Goal: Obtain resource: Download file/media

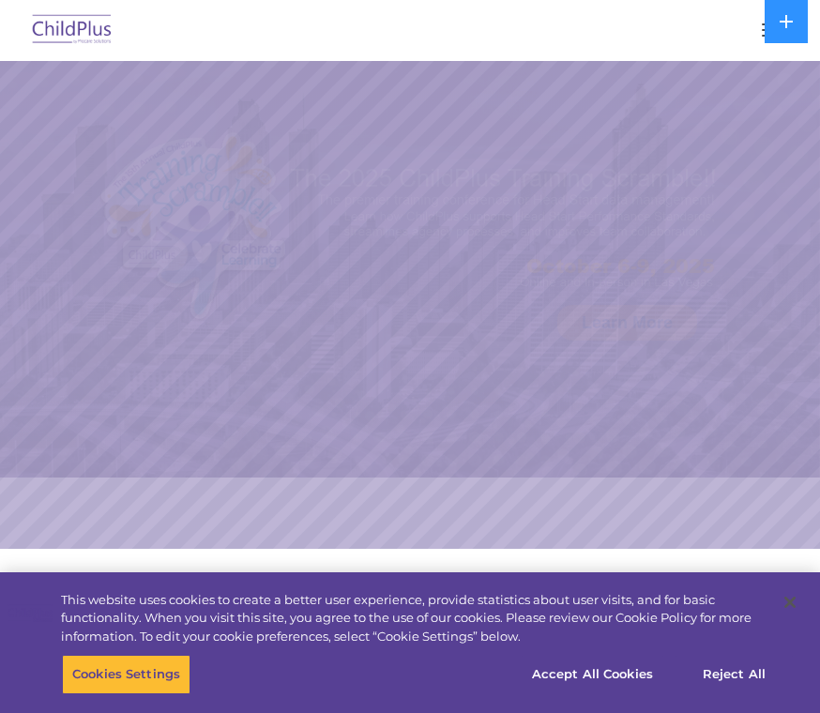
select select "MEDIUM"
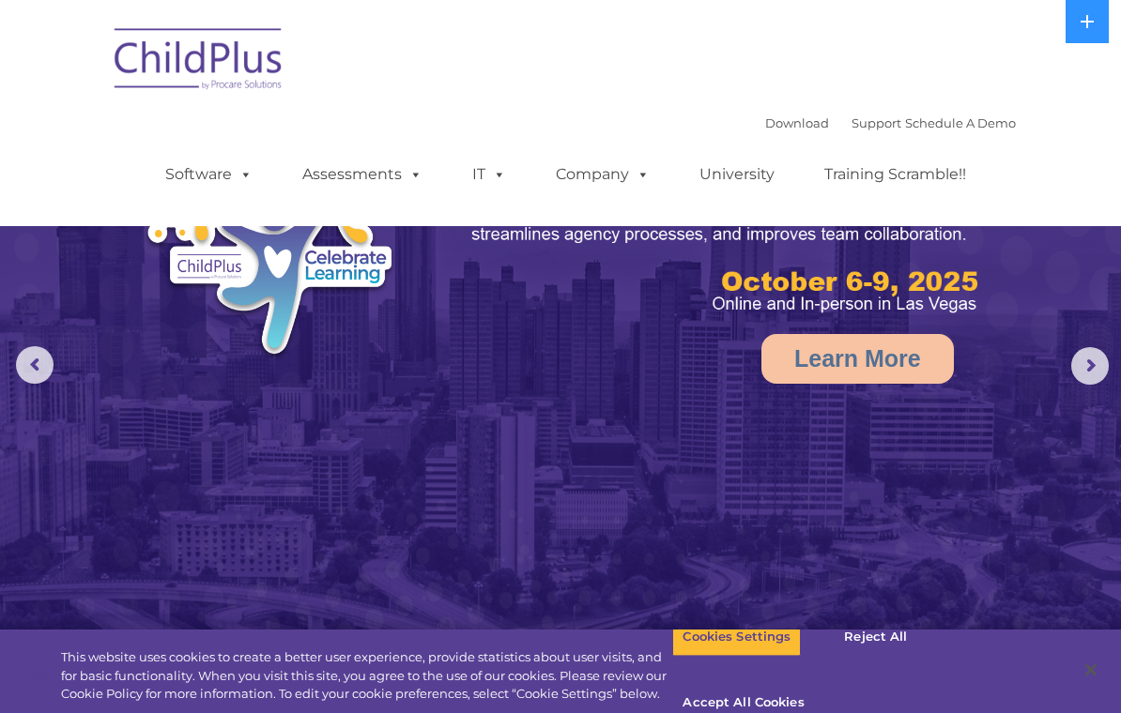
click at [766, 115] on link "Download" at bounding box center [797, 122] width 64 height 15
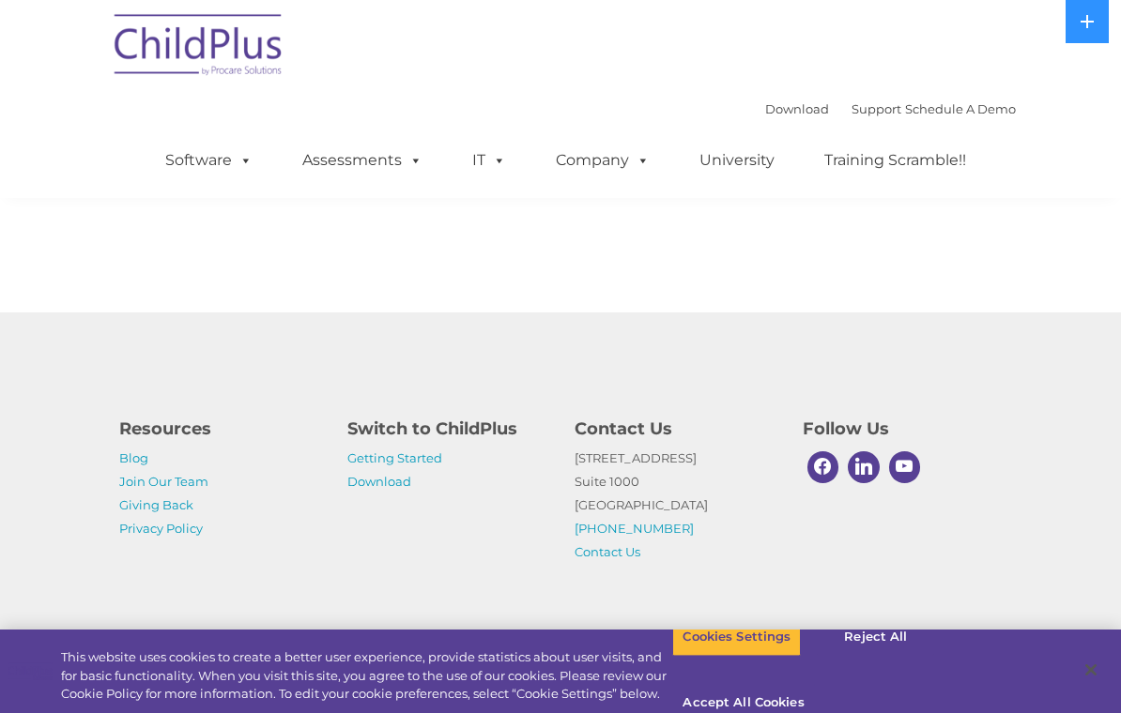
scroll to position [2399, 0]
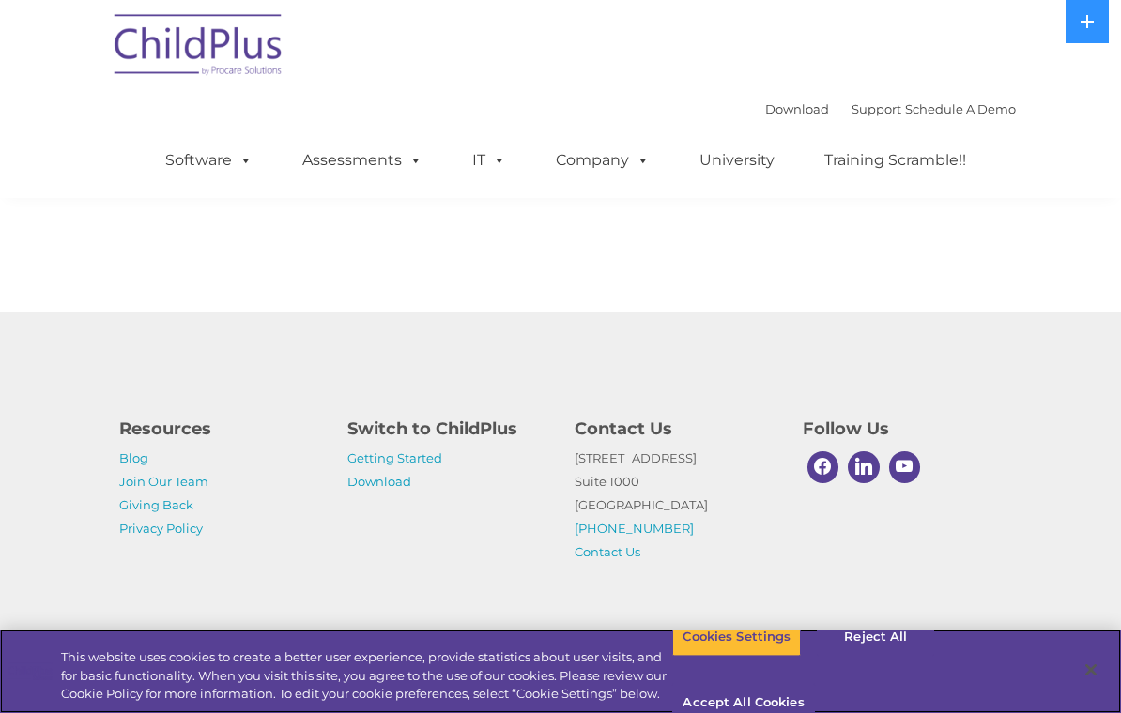
click at [771, 657] on button "Cookies Settings" at bounding box center [736, 637] width 129 height 39
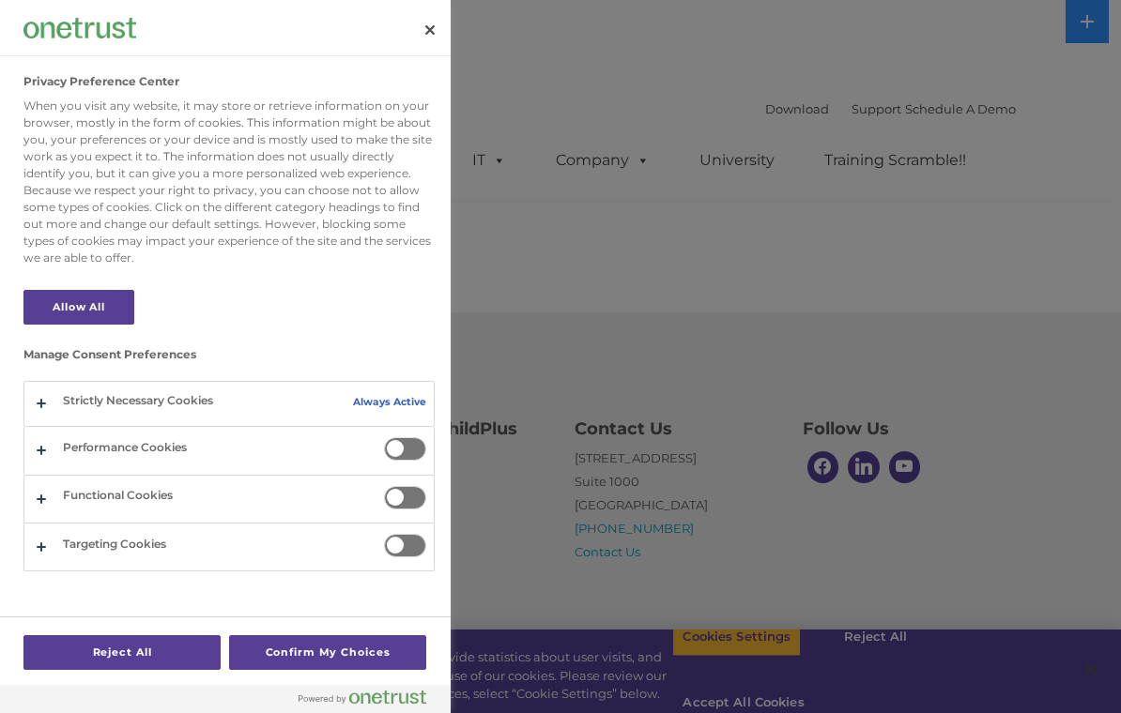
click at [306, 670] on button "Confirm My Choices" at bounding box center [327, 652] width 197 height 35
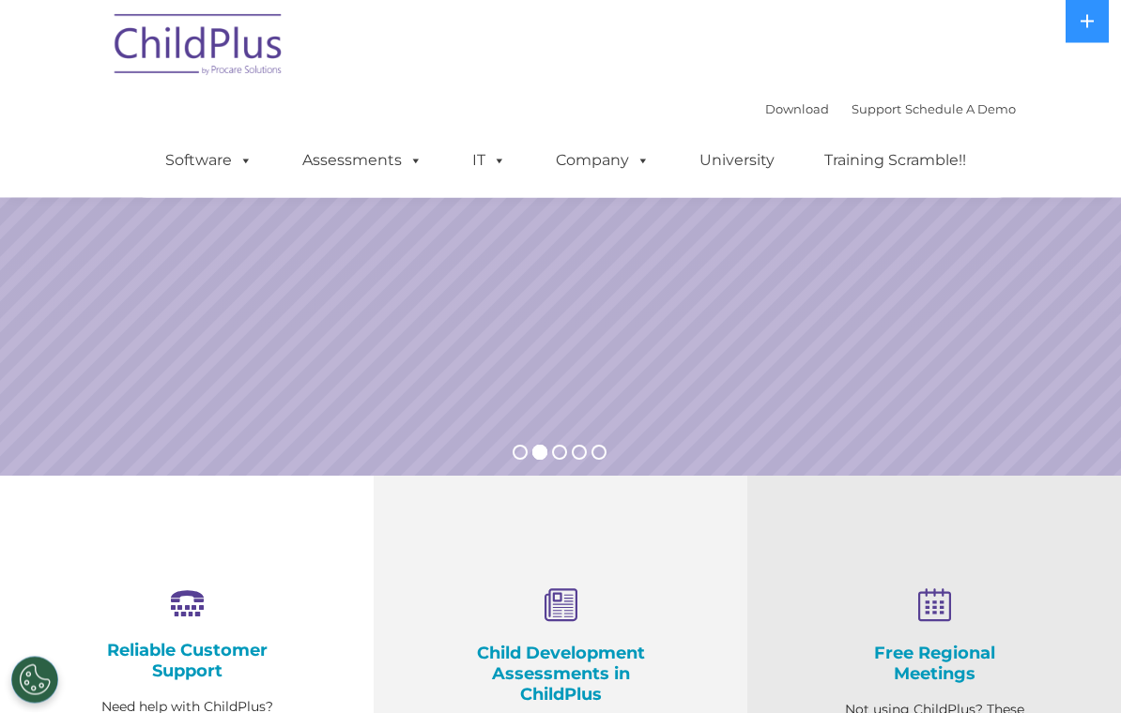
scroll to position [0, 0]
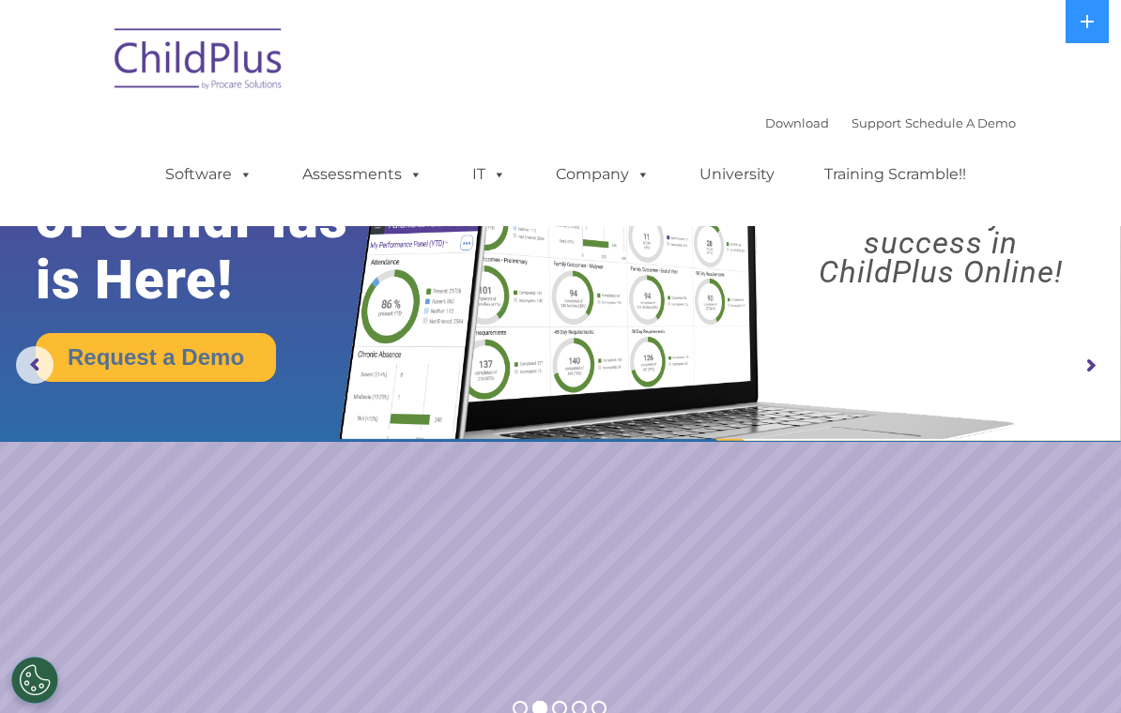
click at [246, 179] on span at bounding box center [242, 174] width 21 height 18
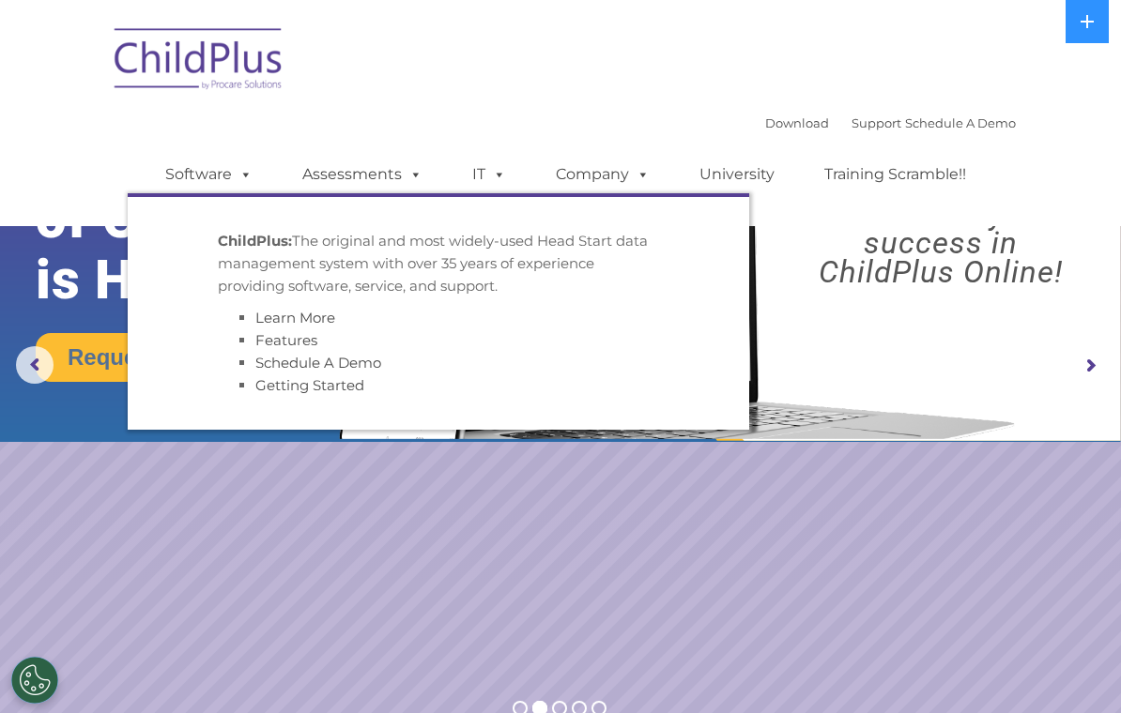
click at [323, 539] on rs-slide "Request a Demo The Future of ChildPlus is Here! Boost your productivity and str…" at bounding box center [560, 366] width 1121 height 732
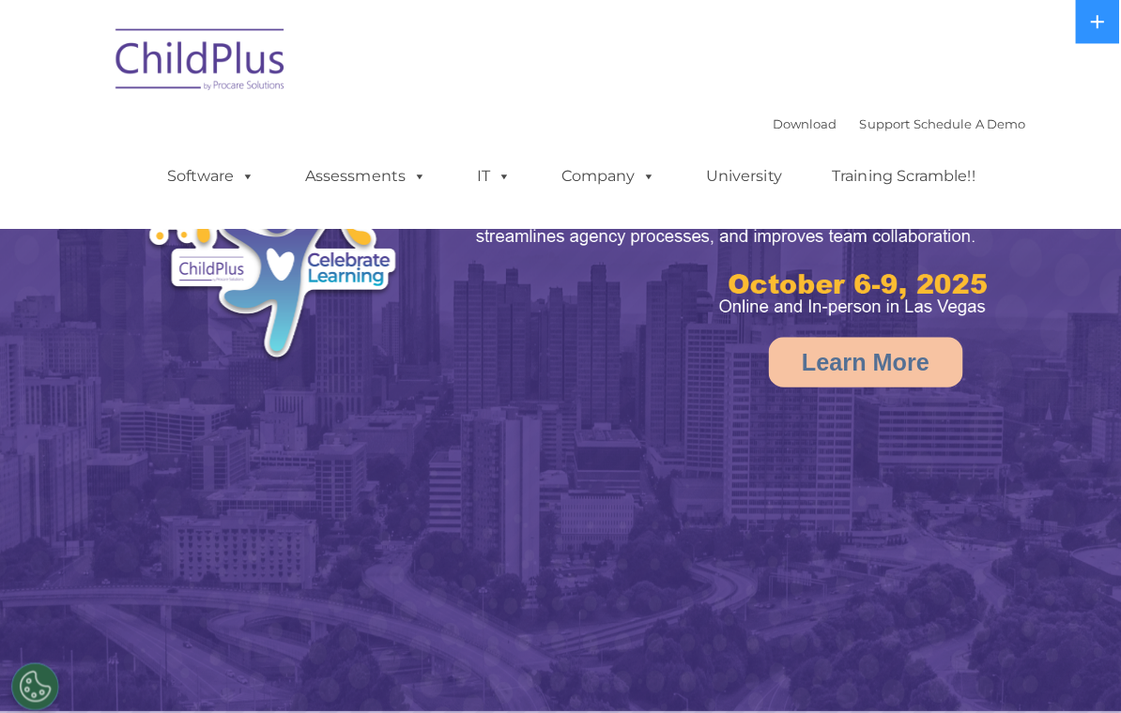
select select "MEDIUM"
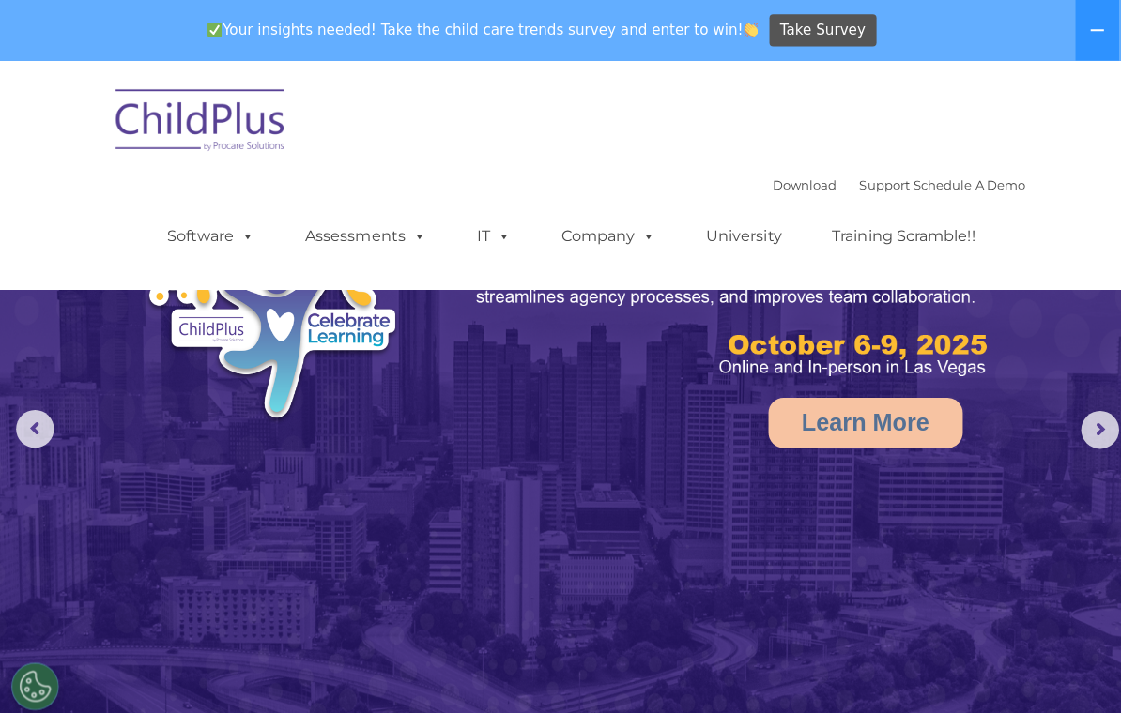
click at [1089, 29] on icon at bounding box center [1086, 30] width 13 height 2
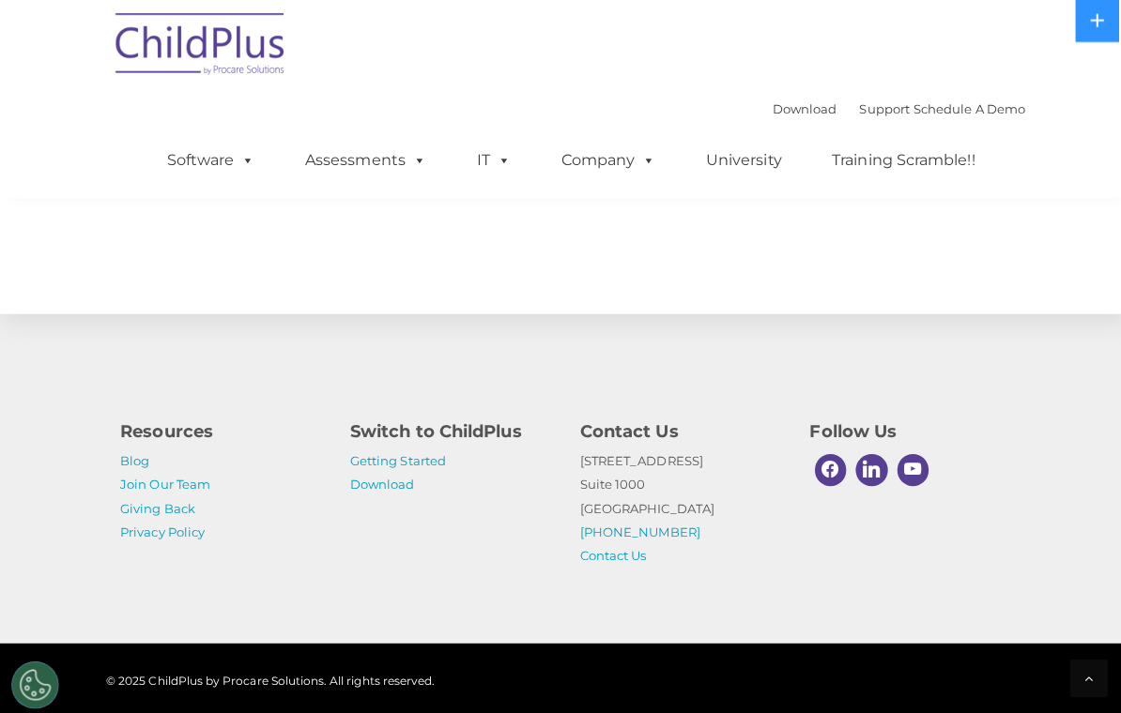
scroll to position [2164, 0]
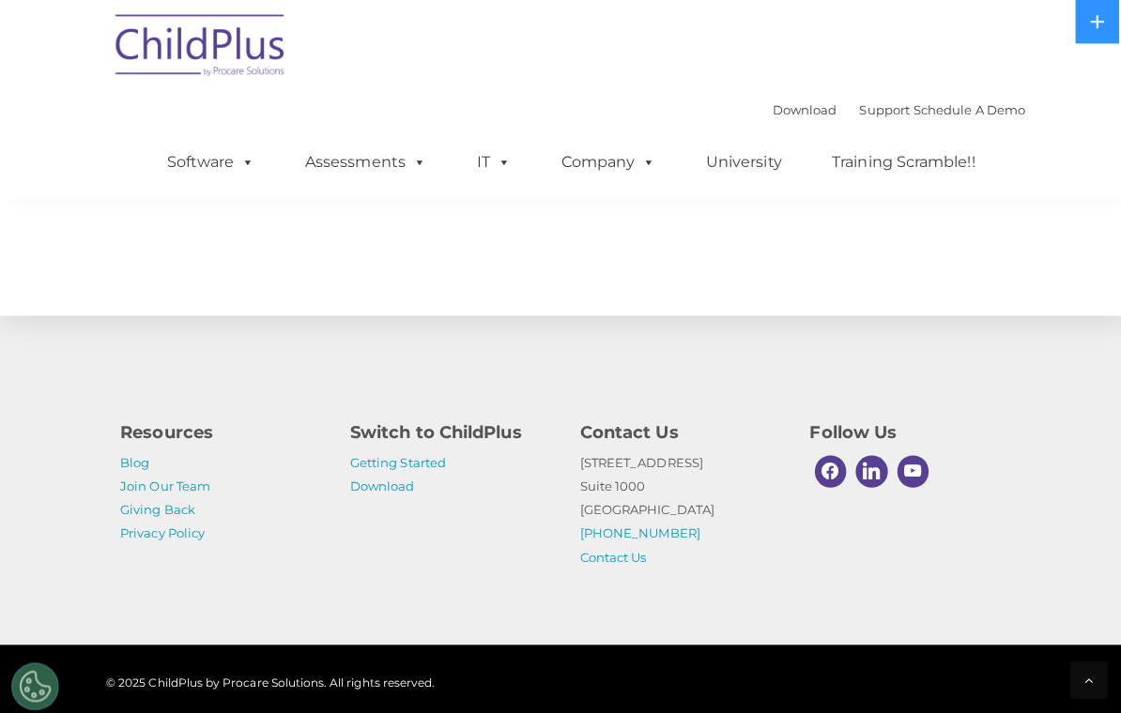
click at [381, 489] on link "Download" at bounding box center [379, 481] width 64 height 15
